Goal: Information Seeking & Learning: Check status

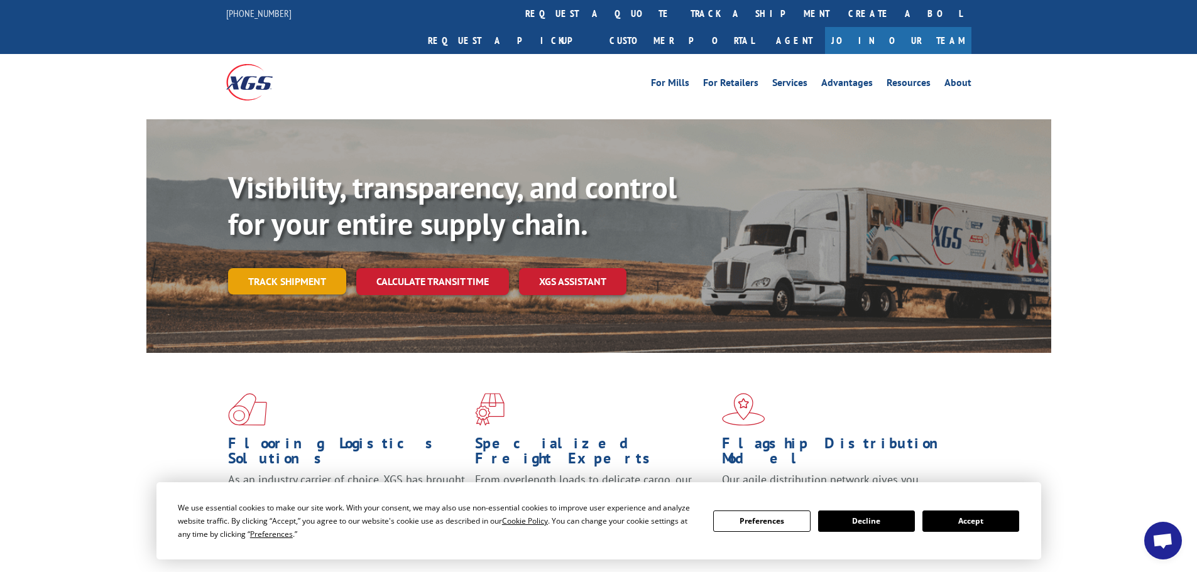
click at [258, 268] on link "Track shipment" at bounding box center [287, 281] width 118 height 26
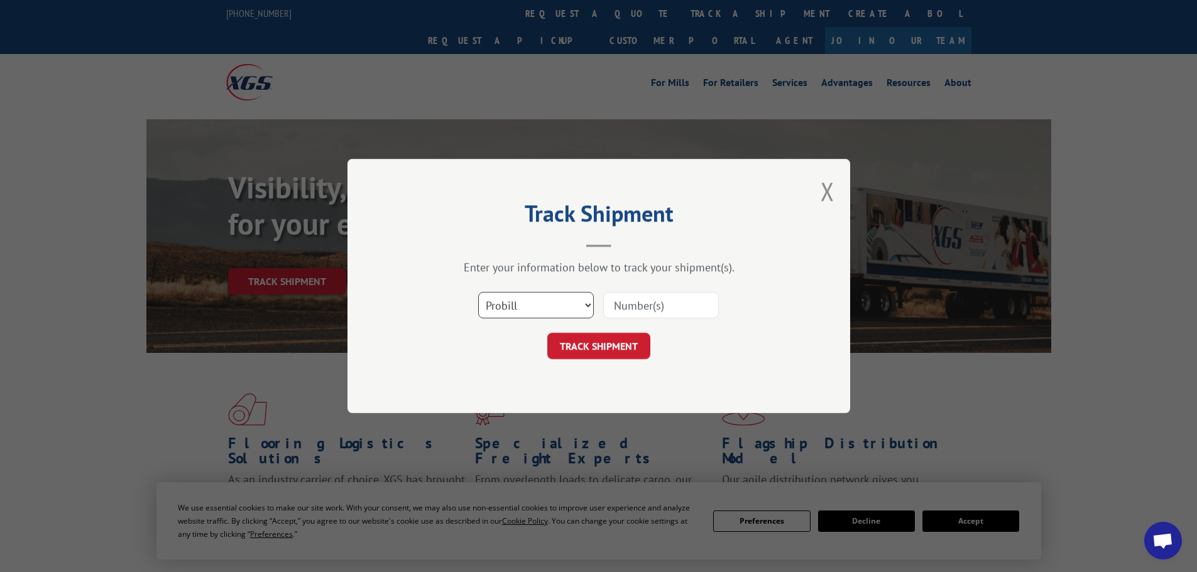
click at [551, 303] on select "Select category... Probill BOL PO" at bounding box center [536, 305] width 116 height 26
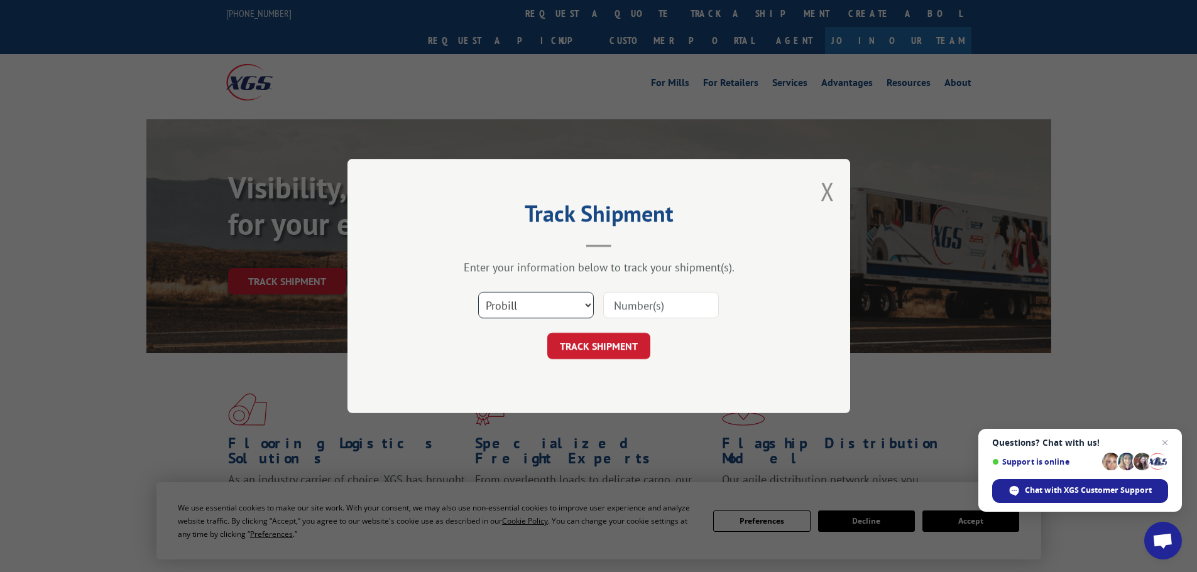
select select "bol"
click at [478, 292] on select "Select category... Probill BOL PO" at bounding box center [536, 305] width 116 height 26
click at [680, 304] on input at bounding box center [661, 305] width 116 height 26
paste input "7035289"
type input "7035289"
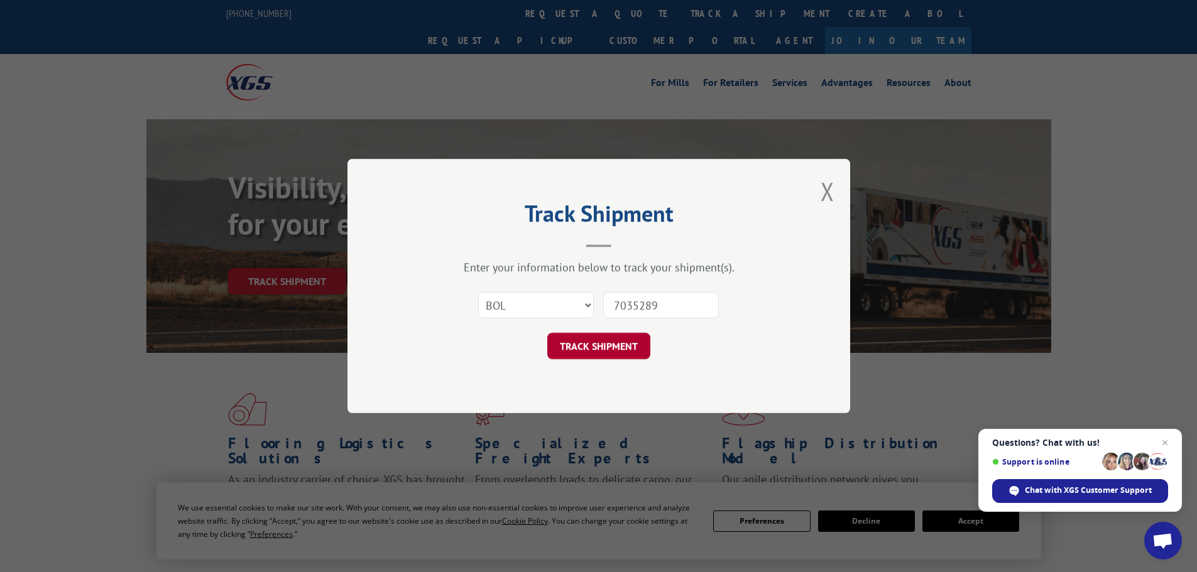
click at [612, 348] on button "TRACK SHIPMENT" at bounding box center [598, 346] width 103 height 26
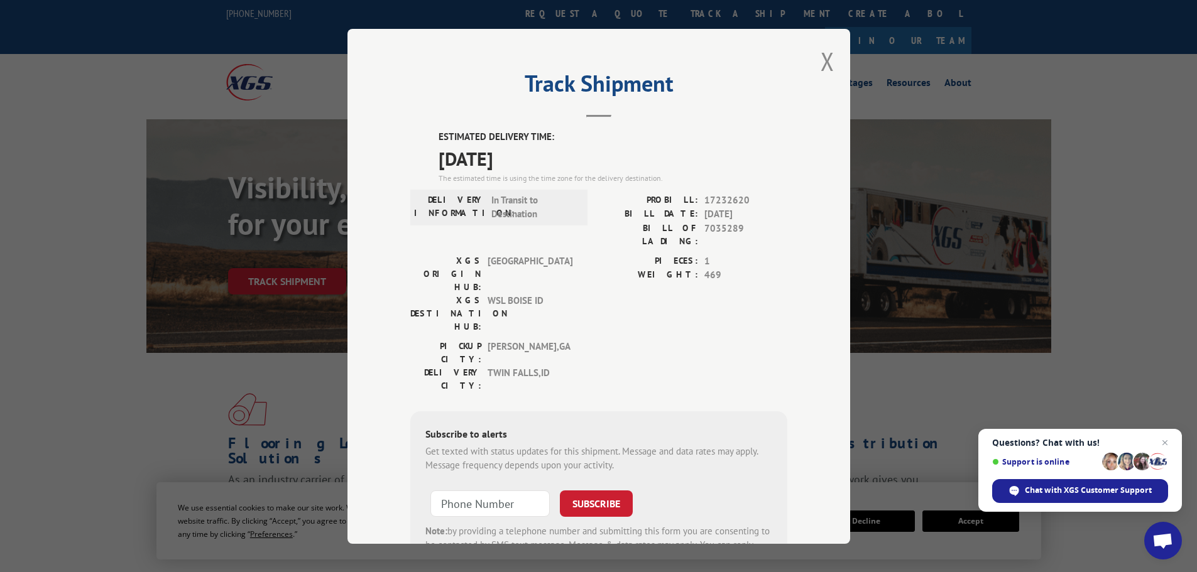
click at [160, 362] on div "Track Shipment ESTIMATED DELIVERY TIME: [DATE] The estimated time is using the …" at bounding box center [598, 286] width 1197 height 572
click at [820, 60] on button "Close modal" at bounding box center [827, 61] width 14 height 33
